Goal: Information Seeking & Learning: Learn about a topic

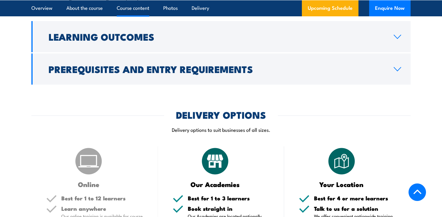
scroll to position [681, 0]
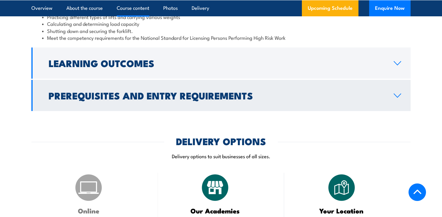
click at [334, 105] on link "Prerequisites and Entry Requirements" at bounding box center [220, 95] width 379 height 31
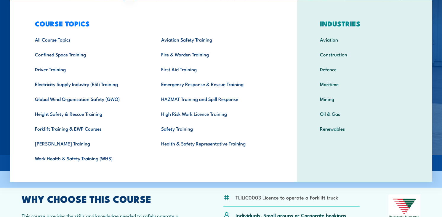
scroll to position [59, 0]
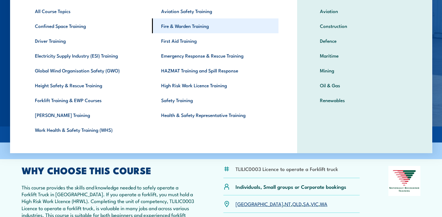
click at [188, 30] on link "Fire & Warden Training" at bounding box center [215, 25] width 126 height 15
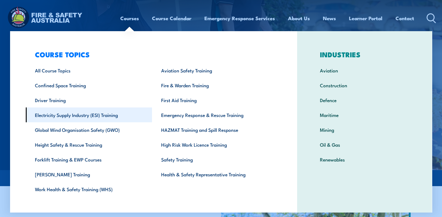
scroll to position [20, 0]
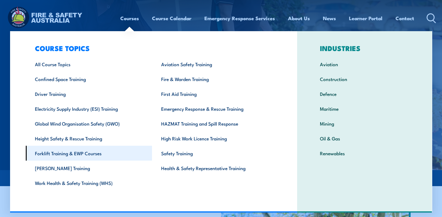
click at [89, 149] on link "Forklift Training & EWP Courses" at bounding box center [89, 152] width 126 height 15
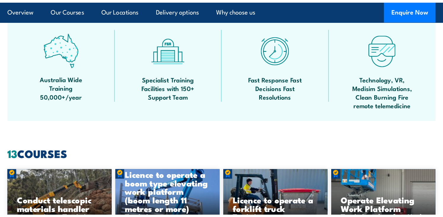
scroll to position [354, 0]
